Goal: Task Accomplishment & Management: Use online tool/utility

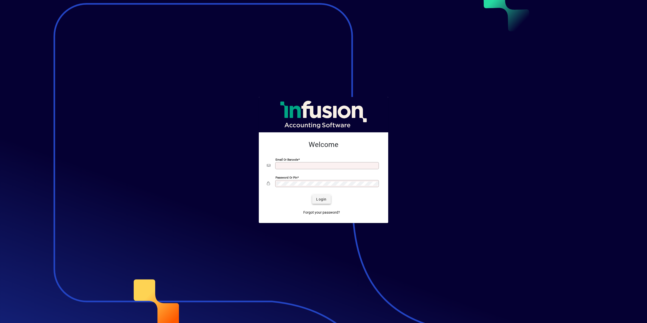
type input "**********"
click at [318, 195] on span "submit" at bounding box center [321, 199] width 18 height 12
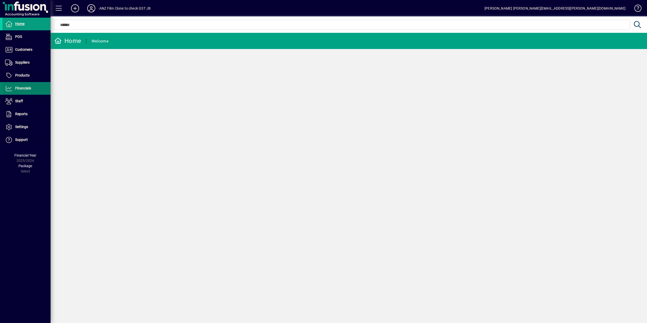
click at [25, 89] on span "Financials" at bounding box center [23, 88] width 16 height 4
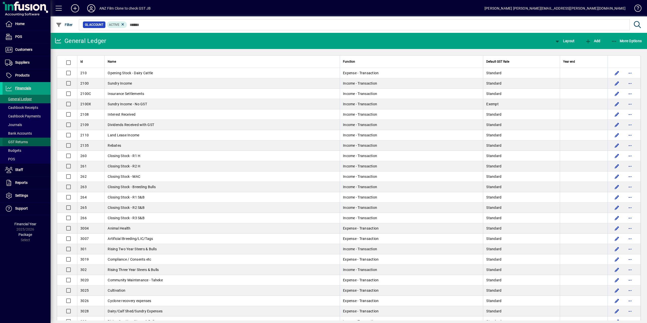
click at [28, 141] on span at bounding box center [27, 142] width 48 height 12
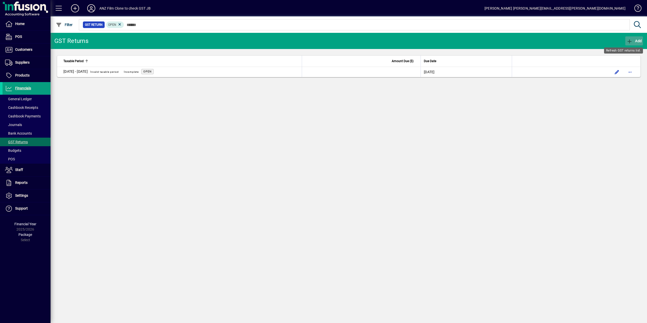
click at [635, 42] on span "Add" at bounding box center [633, 41] width 15 height 4
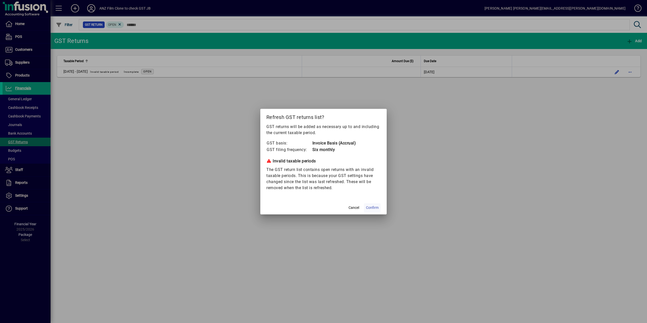
click at [372, 207] on span "Confirm" at bounding box center [372, 207] width 13 height 5
